Goal: Information Seeking & Learning: Learn about a topic

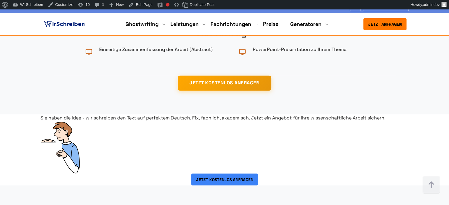
scroll to position [1033, 0]
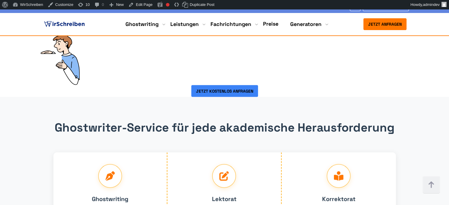
copy div "Bachelorarbeit Preise: ab 38 € pro Seite Lieferzeit: Individuell Garantie: 14 T…"
drag, startPoint x: 31, startPoint y: 73, endPoint x: 383, endPoint y: 117, distance: 354.5
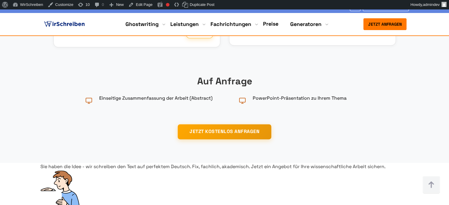
scroll to position [885, 0]
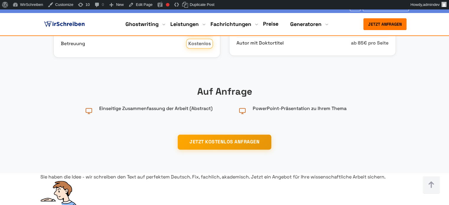
click at [271, 22] on link "Preise" at bounding box center [270, 23] width 15 height 7
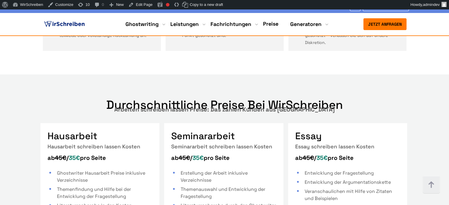
scroll to position [974, 0]
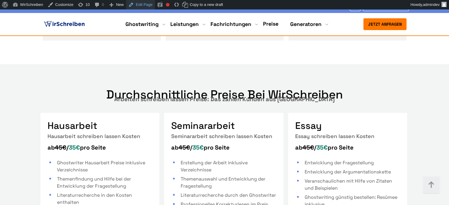
click at [139, 5] on link "Edit Page" at bounding box center [140, 4] width 29 height 9
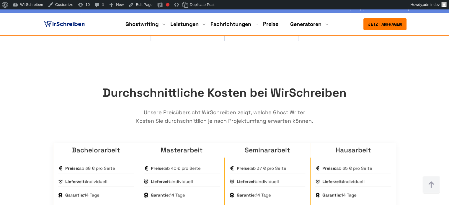
scroll to position [826, 0]
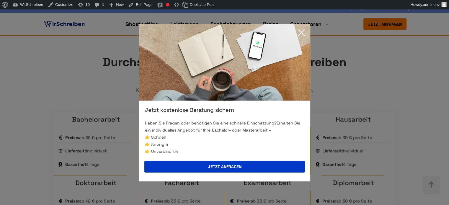
click at [302, 35] on icon at bounding box center [301, 33] width 12 height 12
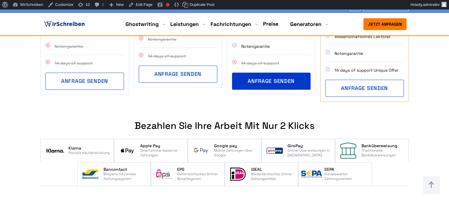
scroll to position [590, 0]
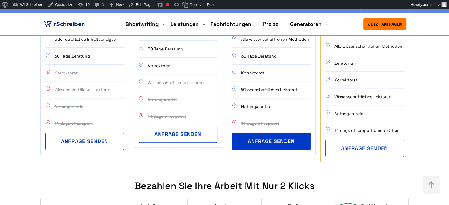
click at [70, 23] on img at bounding box center [64, 24] width 43 height 9
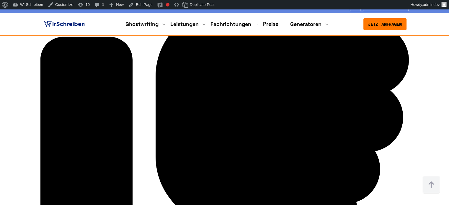
scroll to position [1712, 0]
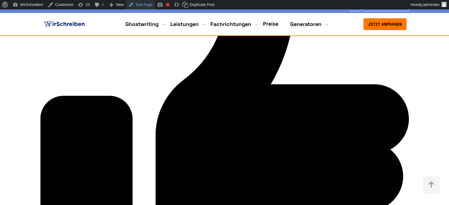
click at [137, 4] on link "Edit Page" at bounding box center [140, 4] width 29 height 9
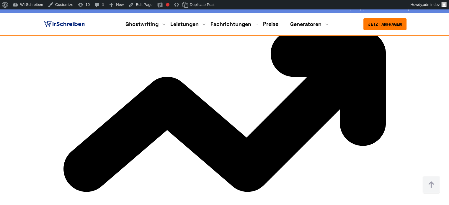
scroll to position [3069, 0]
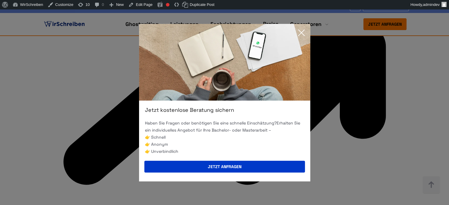
click at [299, 32] on icon at bounding box center [301, 33] width 12 height 12
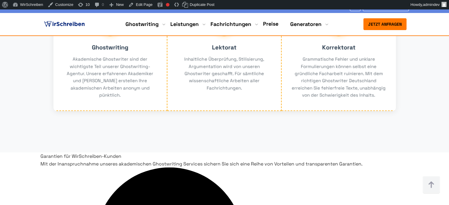
scroll to position [1181, 0]
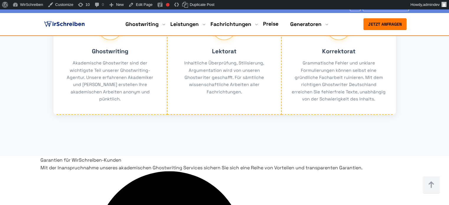
click at [274, 23] on link "Preise" at bounding box center [270, 23] width 15 height 7
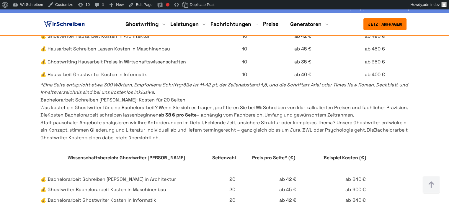
scroll to position [1358, 0]
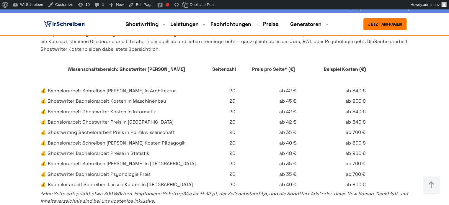
drag, startPoint x: 229, startPoint y: 99, endPoint x: 40, endPoint y: 89, distance: 188.8
click at [40, 8] on p "* Eine Seite entspricht etwa 300 Wörtern. Empfohlene Schriftgröße ist 11-12 pt,…" at bounding box center [224, 0] width 368 height 15
copy span "* Eine Seite entspricht etwa 300 Wörtern. Empfohlene Schriftgröße ist 11-12 pt,…"
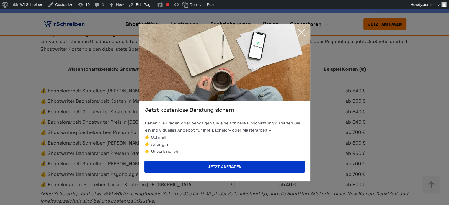
click at [302, 32] on icon at bounding box center [301, 33] width 12 height 12
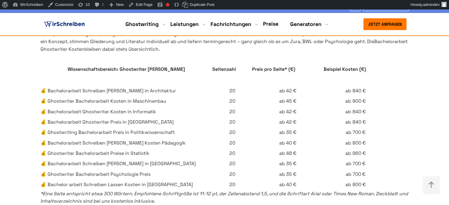
click at [78, 23] on img at bounding box center [64, 24] width 43 height 9
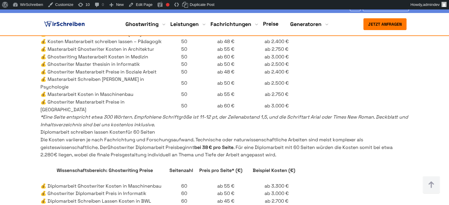
scroll to position [1594, 0]
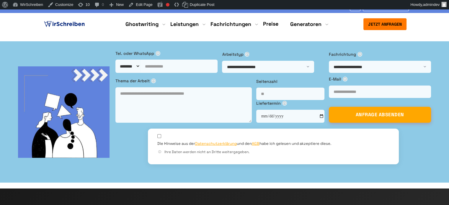
drag, startPoint x: 0, startPoint y: 0, endPoint x: 44, endPoint y: 83, distance: 93.5
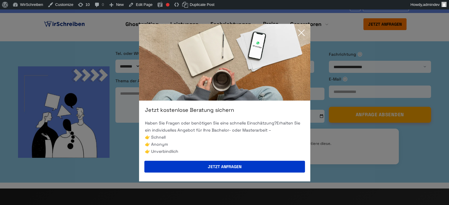
click at [303, 32] on icon at bounding box center [301, 33] width 12 height 12
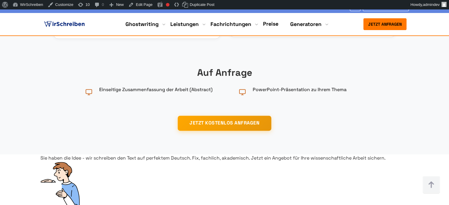
scroll to position [915, 0]
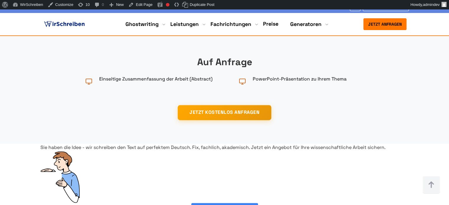
copy span "€"
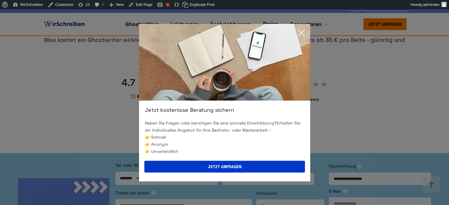
scroll to position [3955, 0]
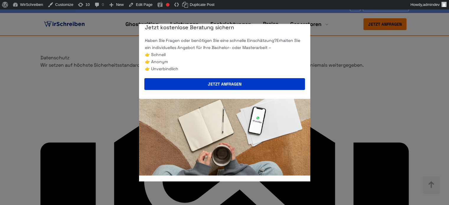
drag, startPoint x: 401, startPoint y: 115, endPoint x: 371, endPoint y: 147, distance: 43.8
click at [401, 115] on div "Jetzt kostenlose Beratung sichern Haben Sie Fragen oder benötigen Sie eine schn…" at bounding box center [224, 102] width 449 height 205
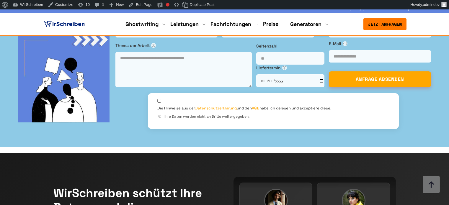
scroll to position [915, 0]
